Goal: Task Accomplishment & Management: Complete application form

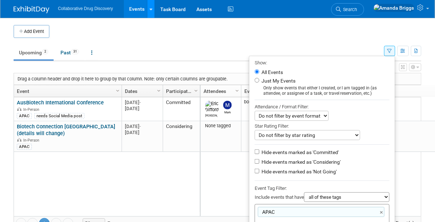
click at [150, 10] on icon at bounding box center [150, 9] width 3 height 5
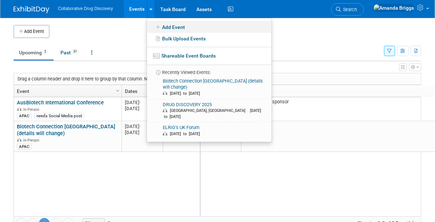
click at [174, 27] on link "Add Event" at bounding box center [209, 27] width 124 height 12
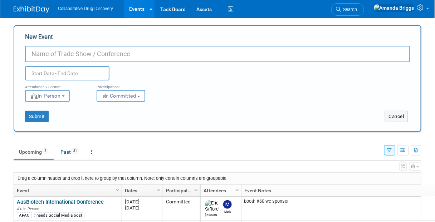
click at [66, 52] on input "New Event" at bounding box center [217, 54] width 385 height 16
paste input "THE FESTIVAL OF GENOMICS & BIODATA"
type input "THE FESTIVAL OF GENOMICS & BIODATA"
click at [67, 70] on input "text" at bounding box center [67, 73] width 84 height 14
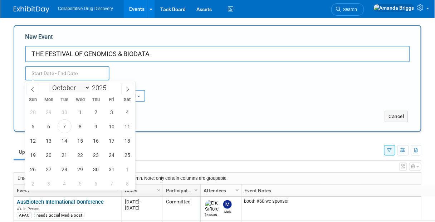
click at [87, 87] on select "January February March April May June July August September October November De…" at bounding box center [69, 87] width 41 height 9
select select "0"
click at [49, 83] on select "January February March April May June July August September October November De…" at bounding box center [69, 87] width 41 height 9
click at [61, 168] on span "28" at bounding box center [65, 169] width 14 height 14
click at [76, 169] on span "29" at bounding box center [80, 169] width 14 height 14
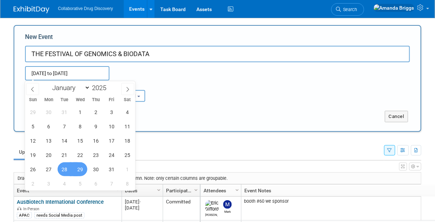
type input "Jan 28, 2025 to Jan 29, 2025"
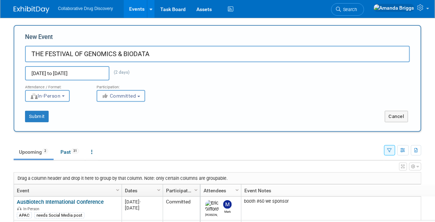
click at [139, 97] on button "Committed" at bounding box center [121, 96] width 49 height 12
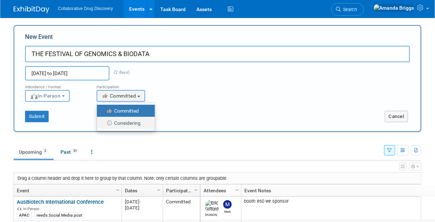
click at [127, 123] on label "Considering" at bounding box center [123, 122] width 47 height 9
click at [103, 123] on input "Considering" at bounding box center [101, 123] width 5 height 5
select select "2"
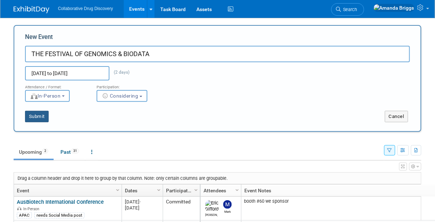
click at [29, 117] on button "Submit" at bounding box center [37, 116] width 24 height 11
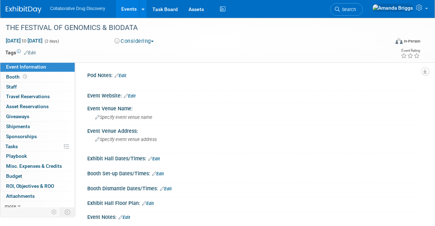
click at [131, 96] on link "Edit" at bounding box center [130, 96] width 12 height 5
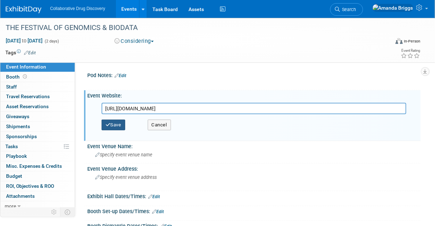
type input "https://festivalofgenomics.com/london/"
click at [120, 122] on button "Save" at bounding box center [114, 125] width 24 height 11
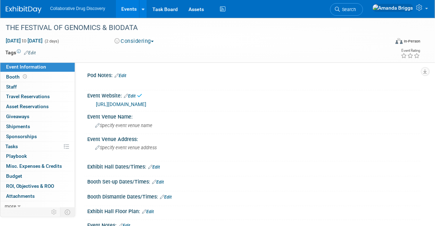
click at [30, 53] on link "Edit" at bounding box center [30, 52] width 12 height 5
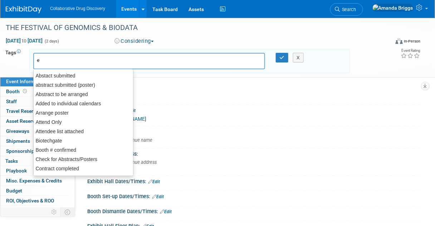
type input "eu"
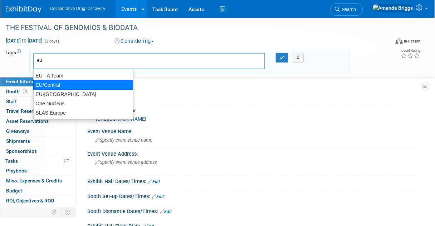
click at [75, 87] on div "EU/Central" at bounding box center [83, 85] width 100 height 10
type input "EU/Central"
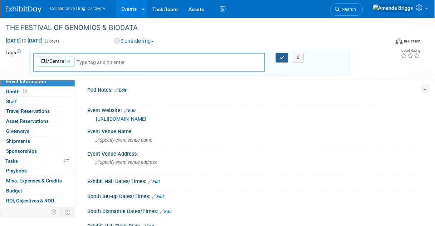
click at [280, 59] on icon "button" at bounding box center [282, 57] width 5 height 5
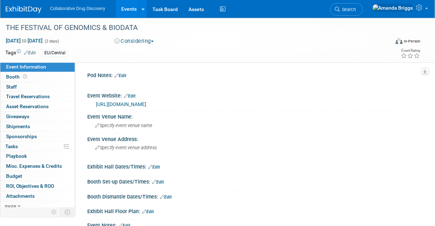
click at [36, 54] on link "Edit" at bounding box center [30, 52] width 12 height 5
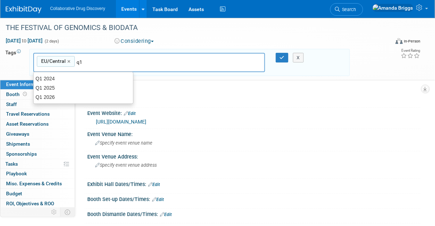
type input "q"
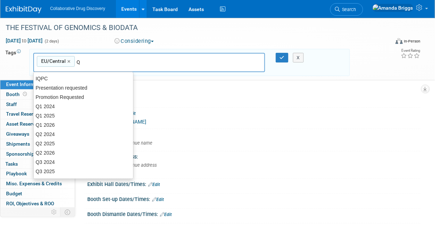
type input "Q1"
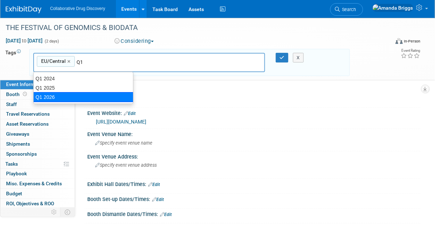
click at [57, 94] on div "Q1 2026" at bounding box center [83, 97] width 100 height 10
type input "EU/Central, Q1 2026"
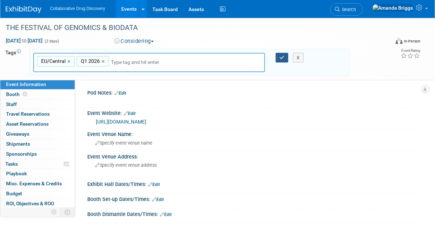
click at [280, 59] on icon "button" at bounding box center [282, 57] width 5 height 5
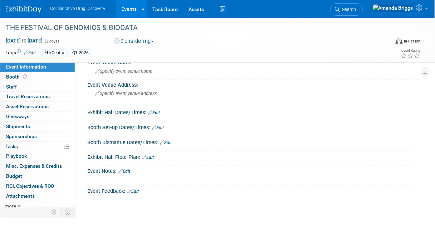
scroll to position [86, 0]
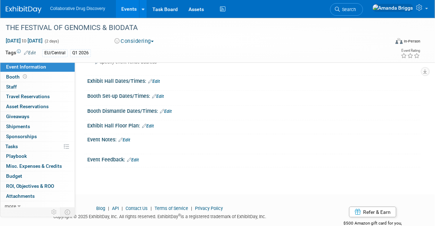
click at [128, 139] on link "Edit" at bounding box center [124, 140] width 12 height 5
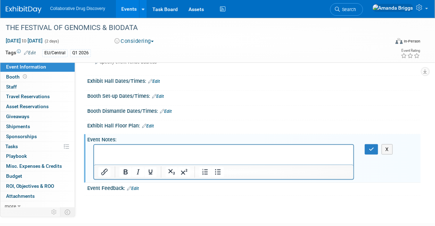
scroll to position [0, 0]
click at [370, 148] on icon "button" at bounding box center [371, 149] width 5 height 5
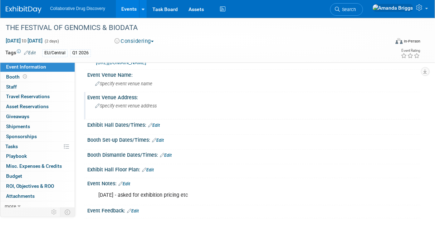
scroll to position [29, 0]
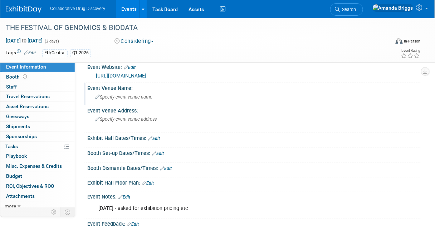
click at [124, 93] on div "Specify event venue name" at bounding box center [254, 97] width 322 height 11
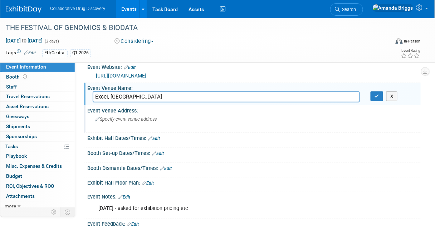
type input "Excel, London"
click at [136, 117] on span "Specify event venue address" at bounding box center [125, 119] width 61 height 5
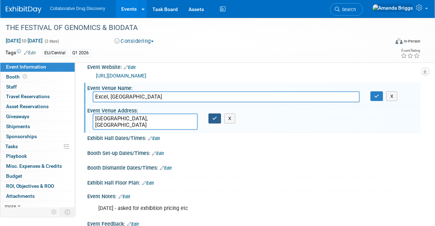
type textarea "[GEOGRAPHIC_DATA], [GEOGRAPHIC_DATA]"
click at [218, 119] on button "button" at bounding box center [214, 119] width 13 height 10
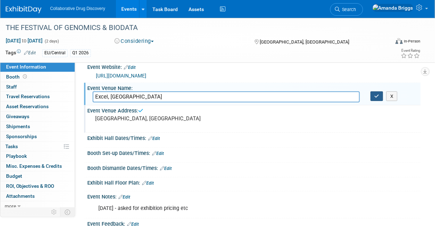
click at [374, 98] on button "button" at bounding box center [376, 97] width 13 height 10
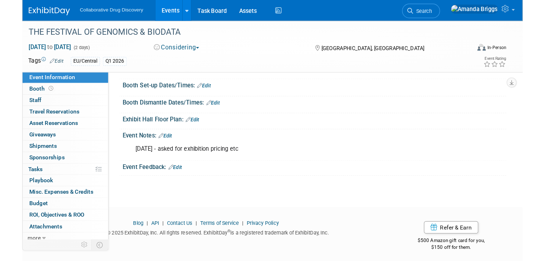
scroll to position [0, 0]
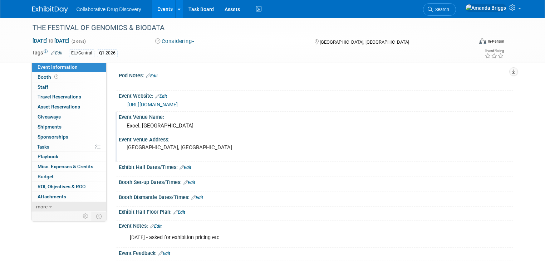
click at [49, 204] on icon at bounding box center [50, 206] width 3 height 5
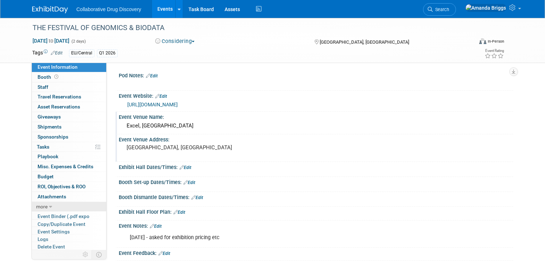
scroll to position [18, 0]
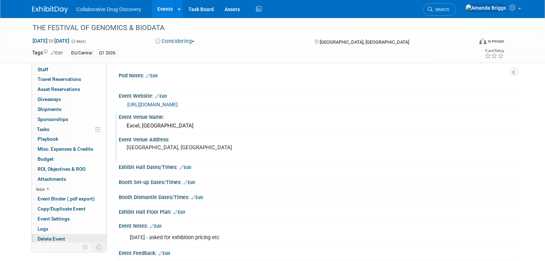
click at [44, 226] on span "Delete Event" at bounding box center [52, 239] width 28 height 6
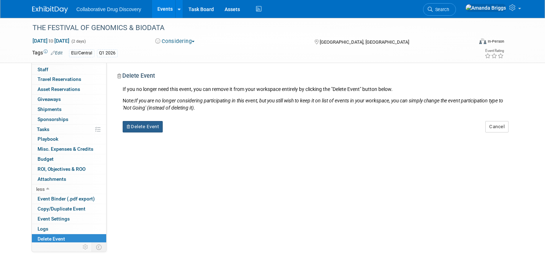
click at [142, 127] on button "Delete Event" at bounding box center [143, 126] width 40 height 11
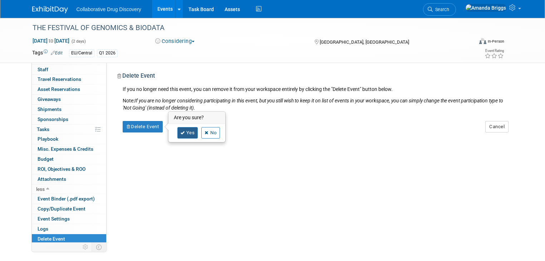
click at [180, 133] on link "Yes" at bounding box center [187, 132] width 21 height 11
